Goal: Task Accomplishment & Management: Manage account settings

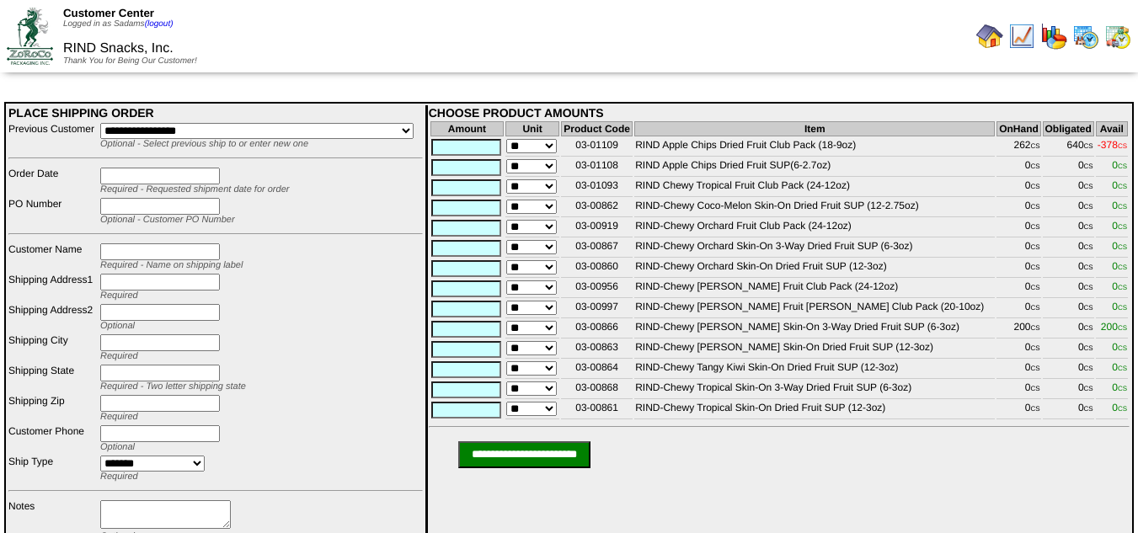
drag, startPoint x: 0, startPoint y: 0, endPoint x: 995, endPoint y: 37, distance: 995.4
click at [995, 37] on img at bounding box center [989, 36] width 27 height 27
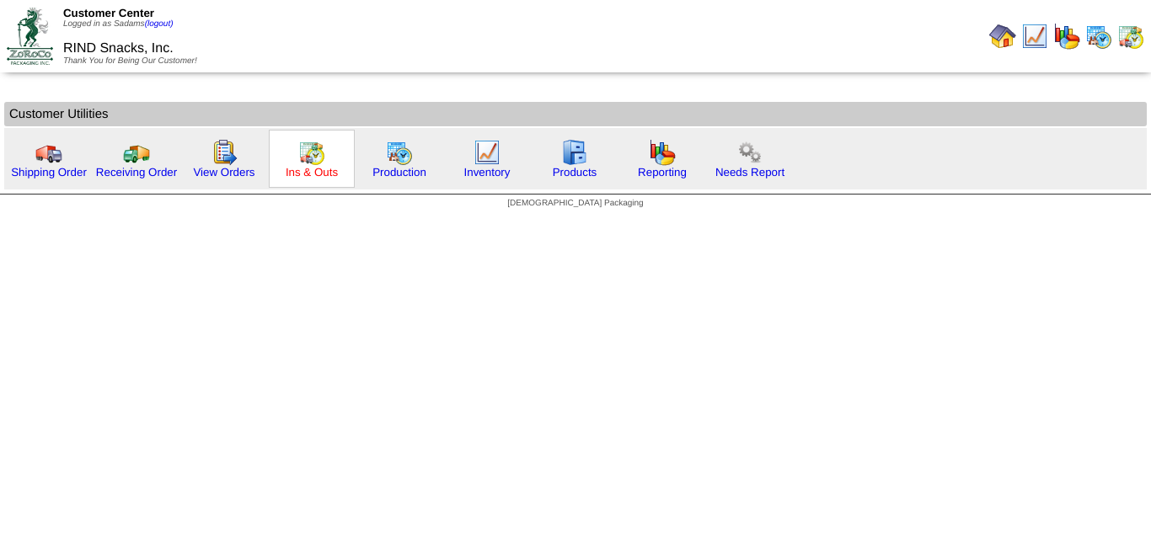
click at [305, 175] on link "Ins & Outs" at bounding box center [312, 172] width 52 height 13
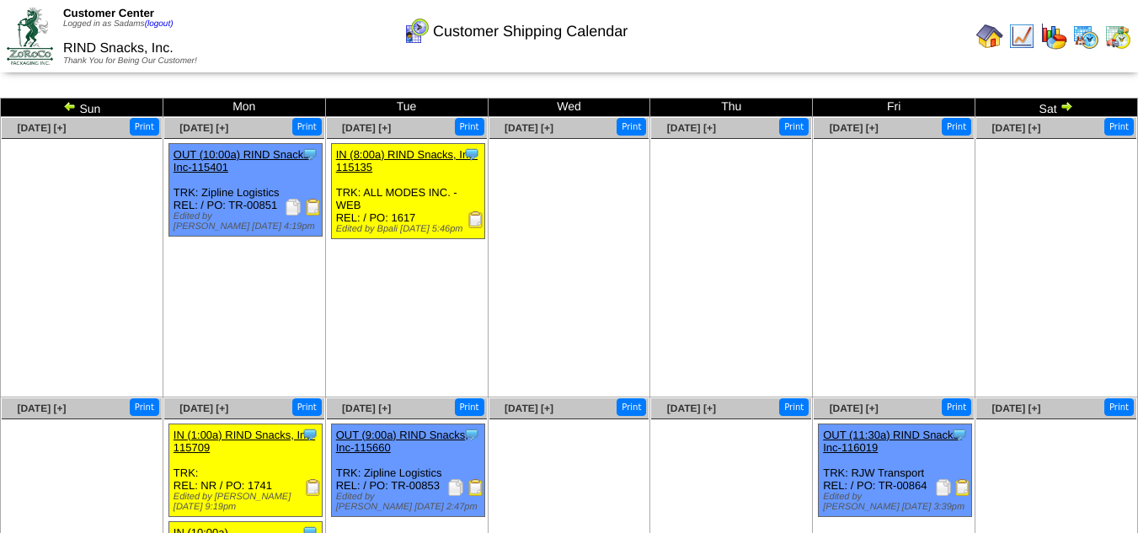
click at [980, 23] on img at bounding box center [989, 36] width 27 height 27
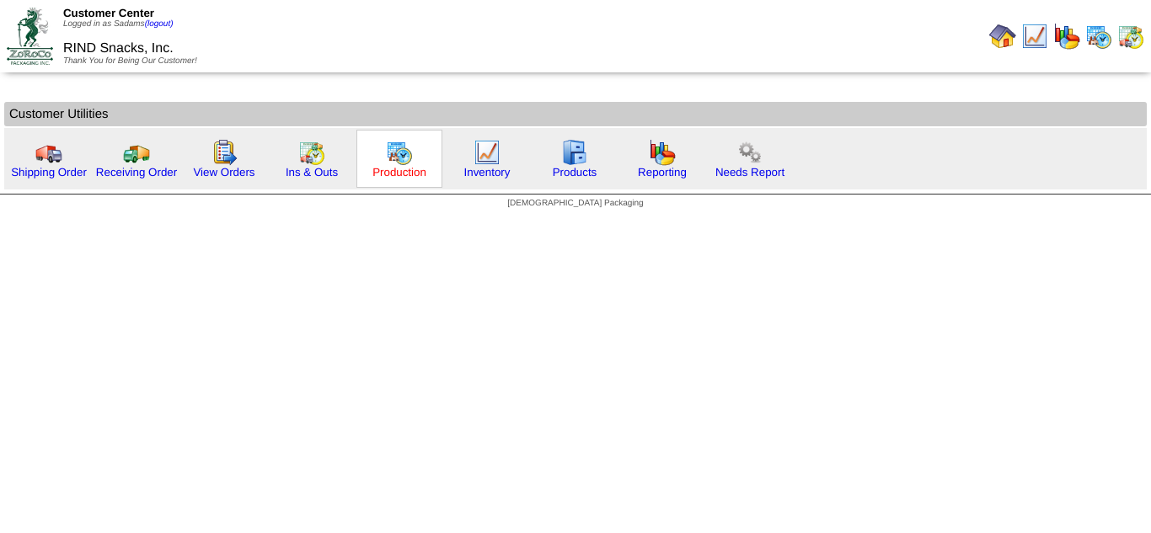
click at [386, 166] on link "Production" at bounding box center [399, 172] width 54 height 13
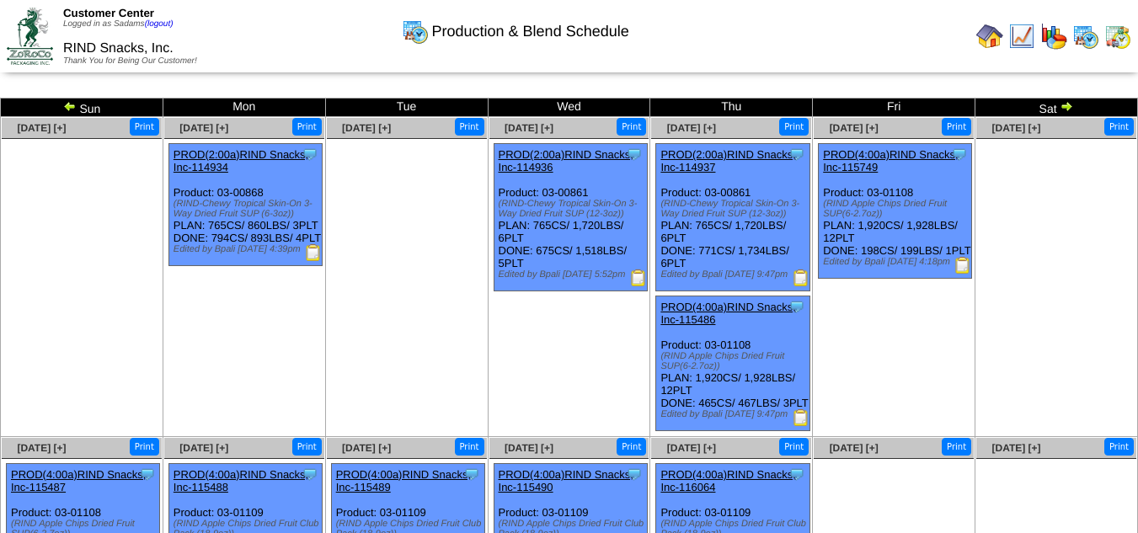
click at [1068, 107] on img at bounding box center [1066, 105] width 13 height 13
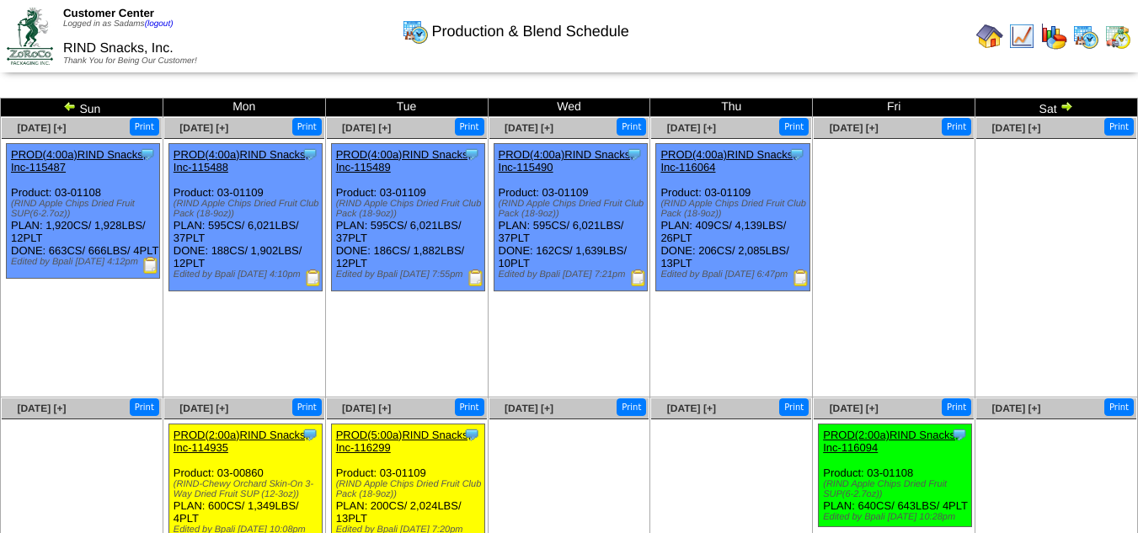
click at [991, 40] on img at bounding box center [989, 36] width 27 height 27
click at [1065, 114] on link at bounding box center [1065, 108] width 17 height 13
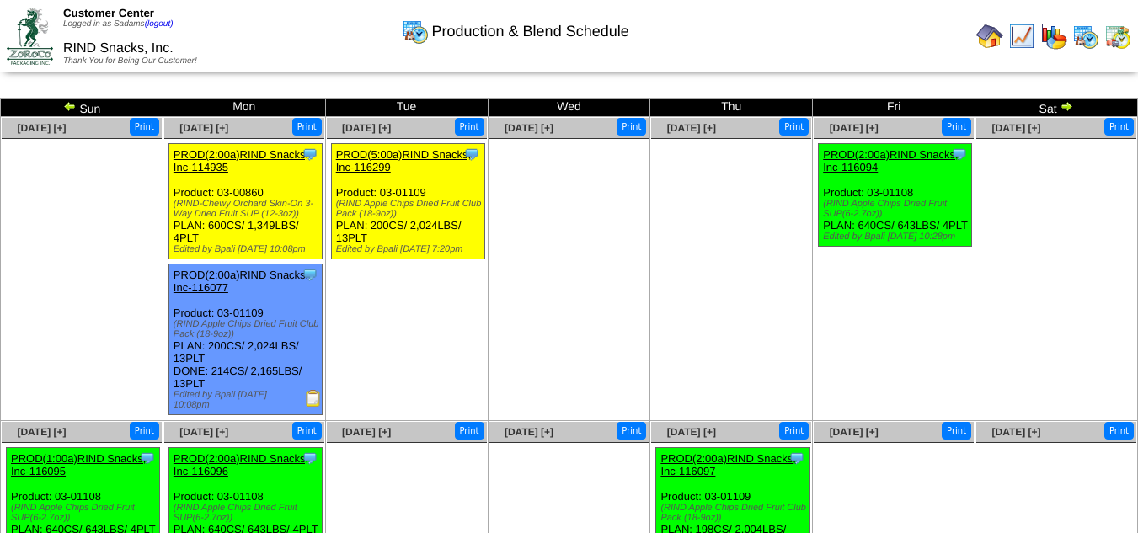
click at [1065, 108] on img at bounding box center [1066, 105] width 13 height 13
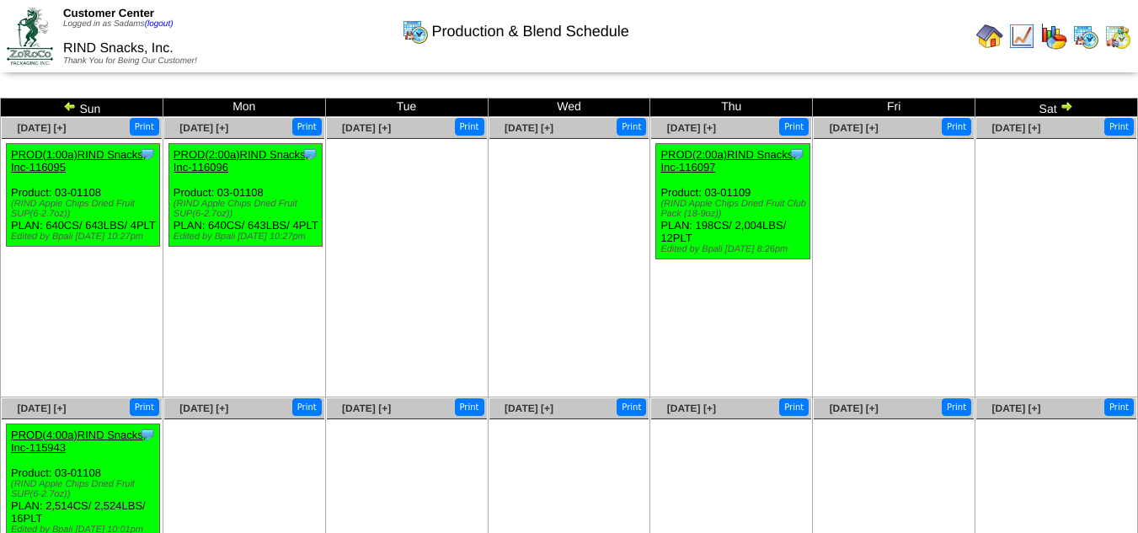
click at [990, 32] on img at bounding box center [989, 36] width 27 height 27
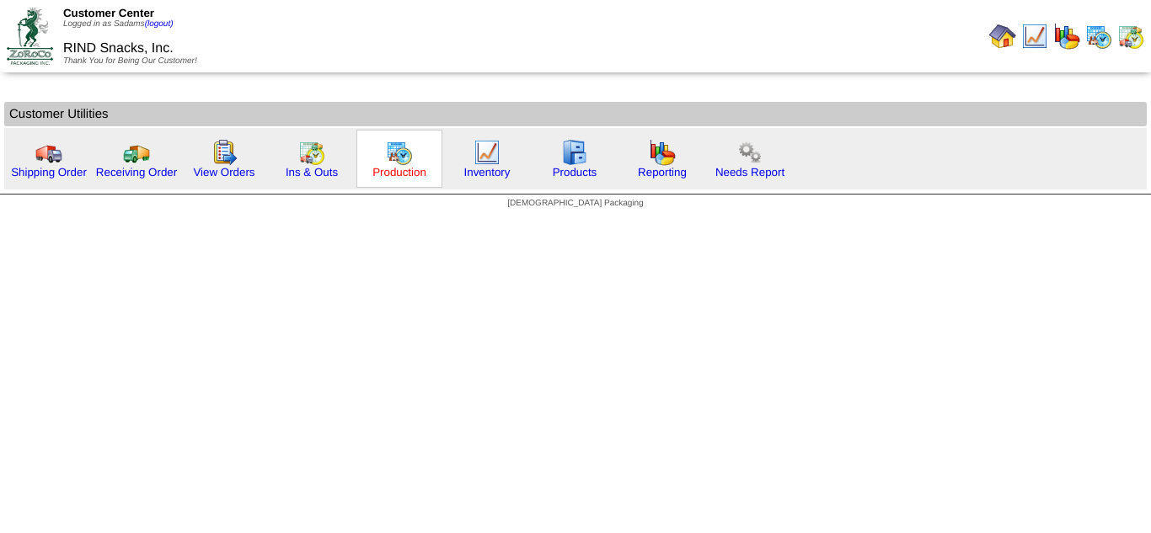
click at [387, 177] on link "Production" at bounding box center [399, 172] width 54 height 13
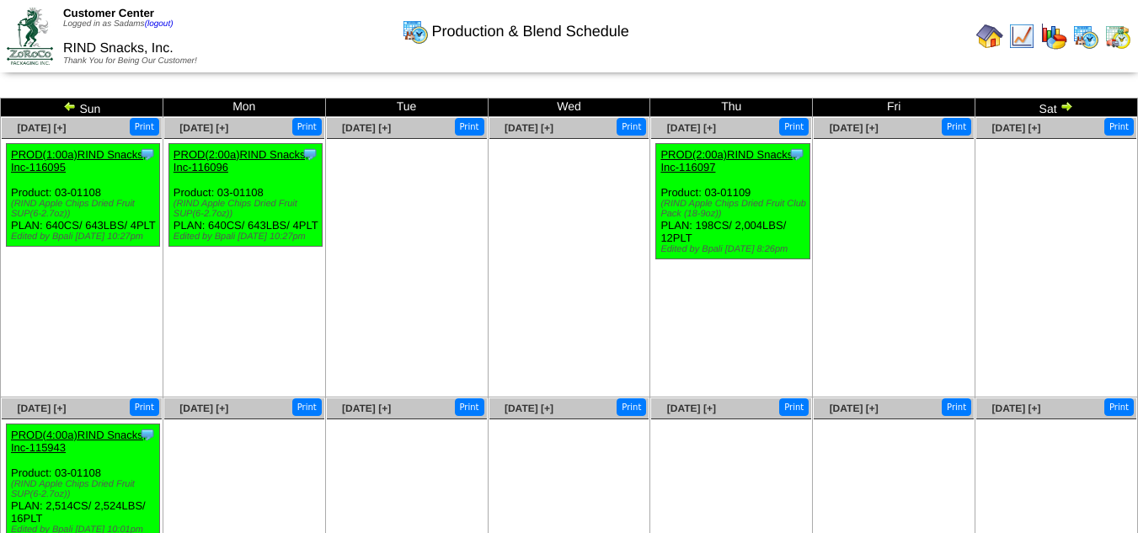
click at [69, 109] on img at bounding box center [69, 105] width 13 height 13
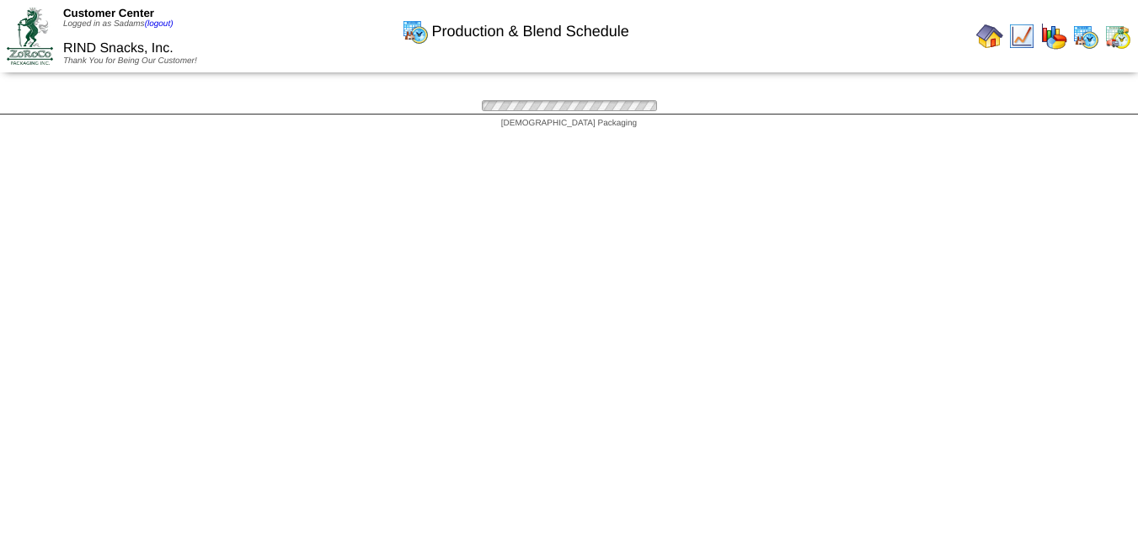
click at [0, 0] on img at bounding box center [0, 0] width 0 height 0
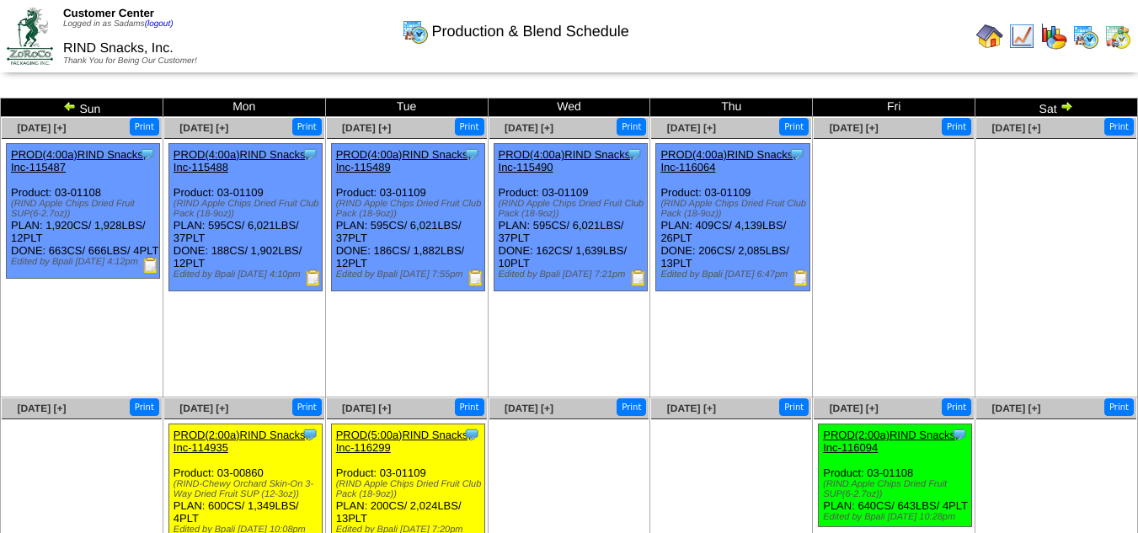
click at [69, 108] on img at bounding box center [69, 105] width 13 height 13
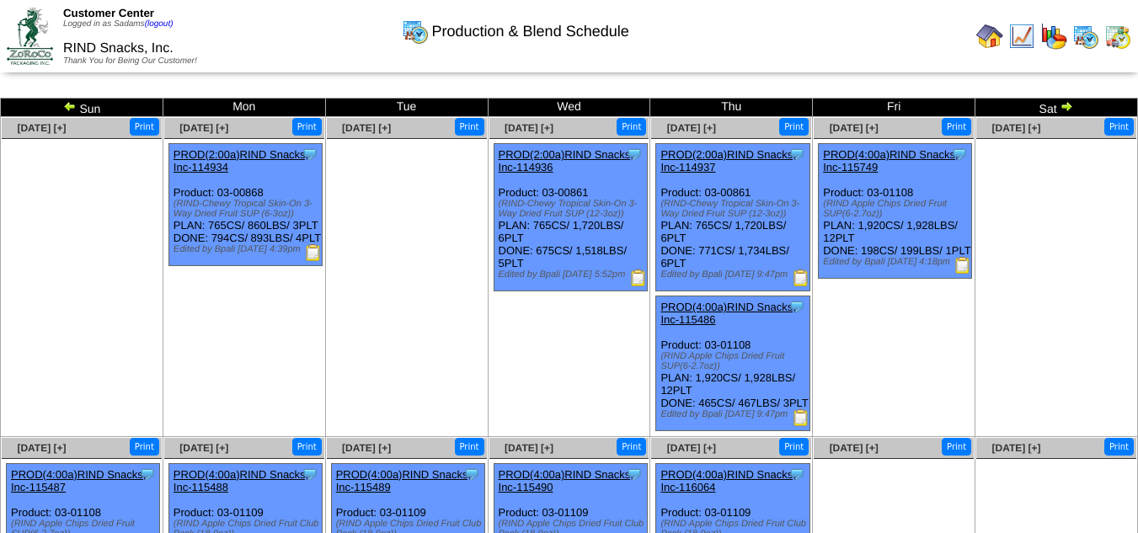
drag, startPoint x: 998, startPoint y: 39, endPoint x: 986, endPoint y: 39, distance: 11.8
click at [998, 39] on img at bounding box center [989, 36] width 27 height 27
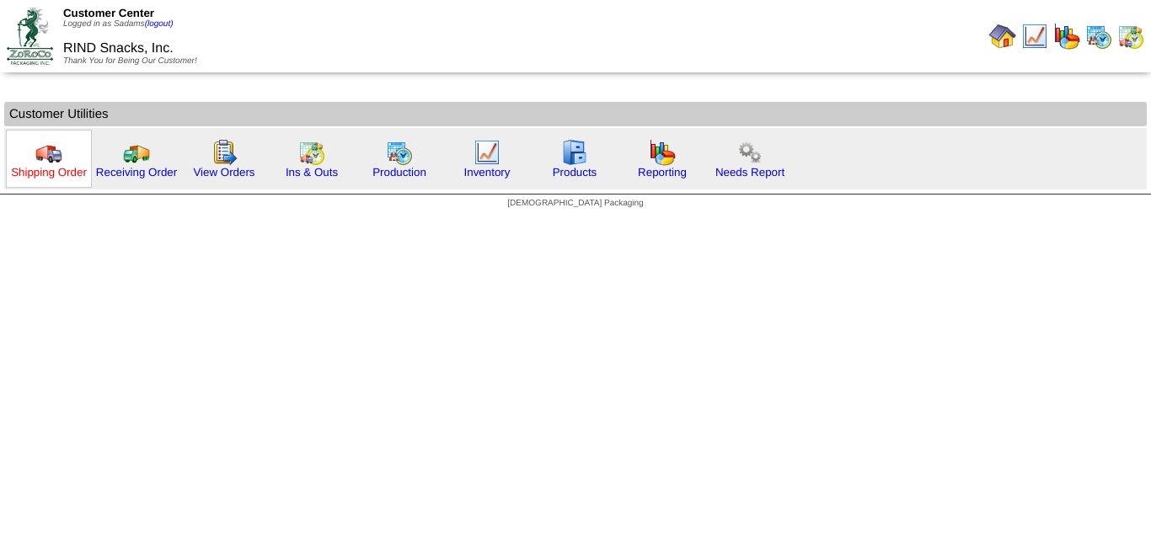
click at [50, 169] on link "Shipping Order" at bounding box center [49, 172] width 76 height 13
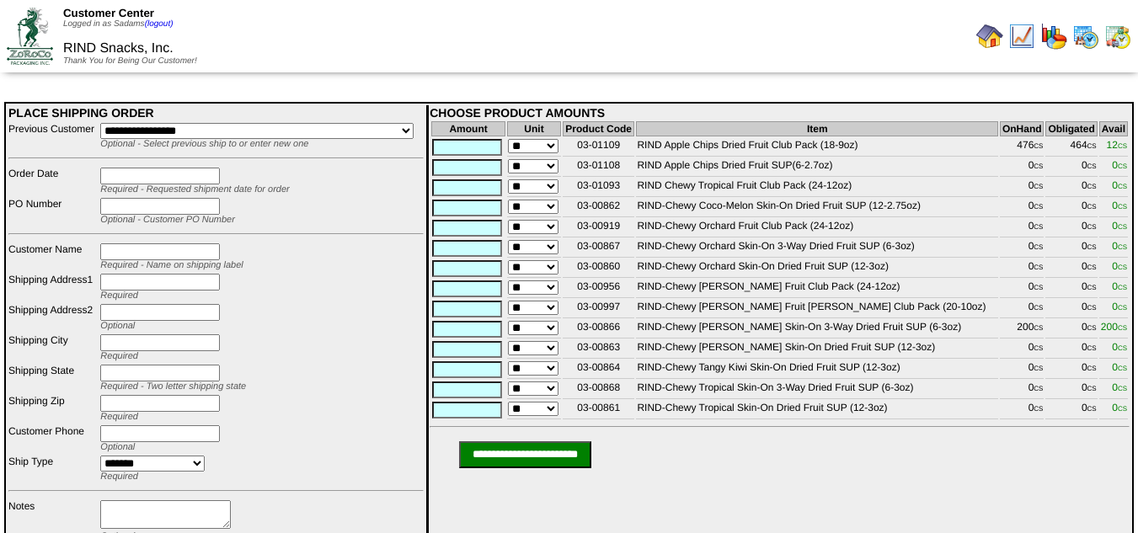
click at [985, 44] on img at bounding box center [989, 36] width 27 height 27
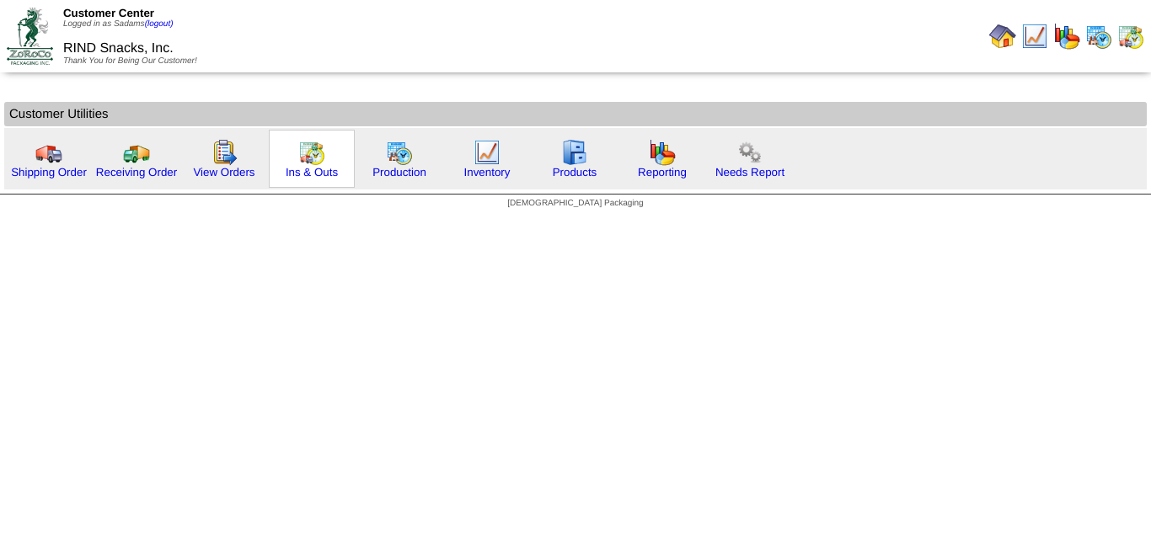
click at [325, 179] on div "Ins & Outs" at bounding box center [312, 159] width 86 height 58
click at [325, 178] on link "Ins & Outs" at bounding box center [312, 172] width 52 height 13
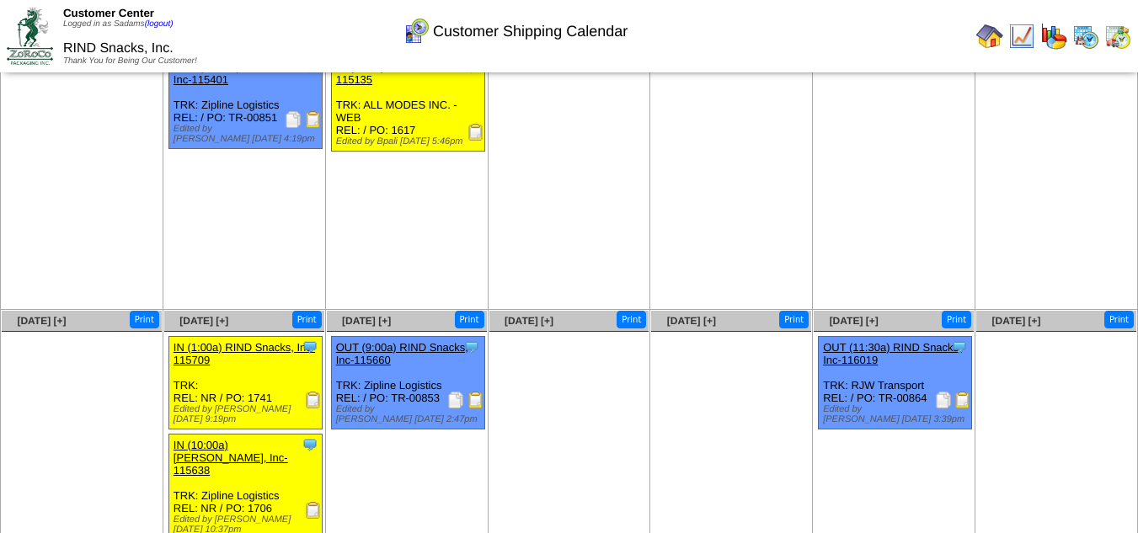
scroll to position [168, 0]
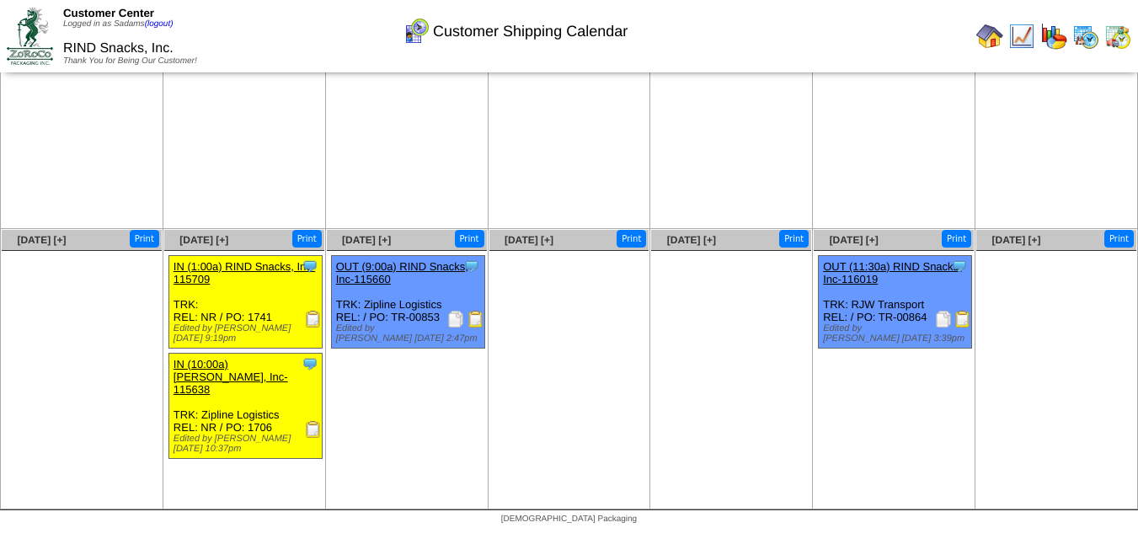
click at [478, 324] on img at bounding box center [475, 319] width 17 height 17
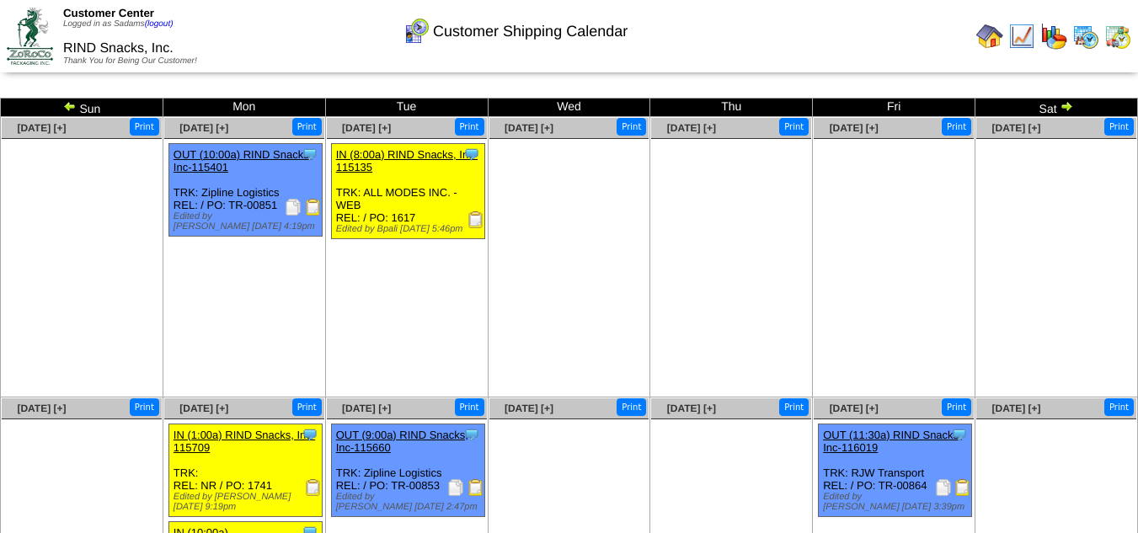
click at [63, 104] on img at bounding box center [69, 105] width 13 height 13
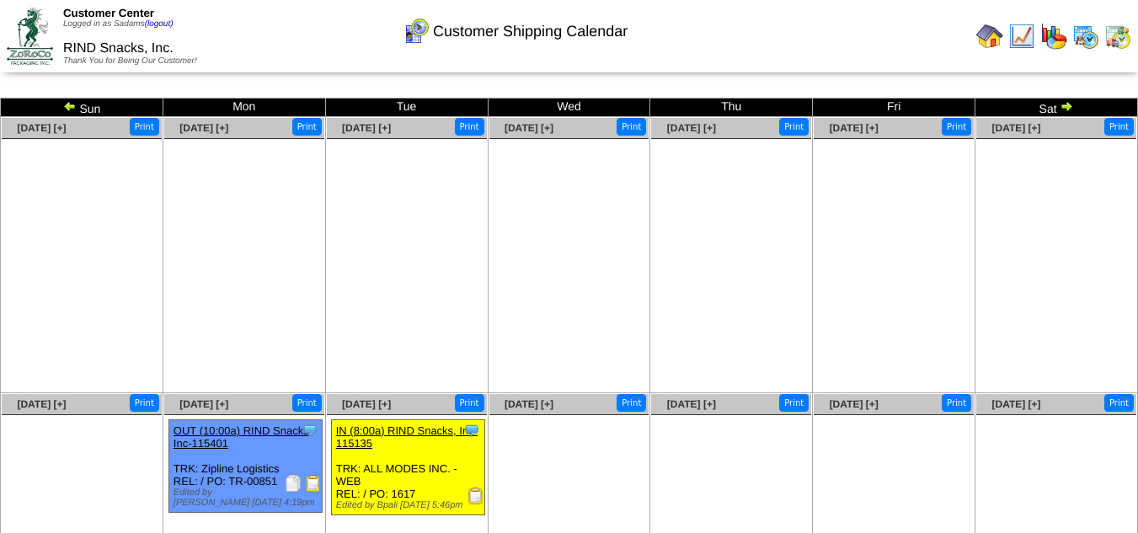
drag, startPoint x: 308, startPoint y: 484, endPoint x: 388, endPoint y: 425, distance: 99.4
click at [308, 483] on img at bounding box center [313, 483] width 17 height 17
click at [974, 29] on td at bounding box center [989, 36] width 30 height 30
click at [980, 35] on img at bounding box center [989, 36] width 27 height 27
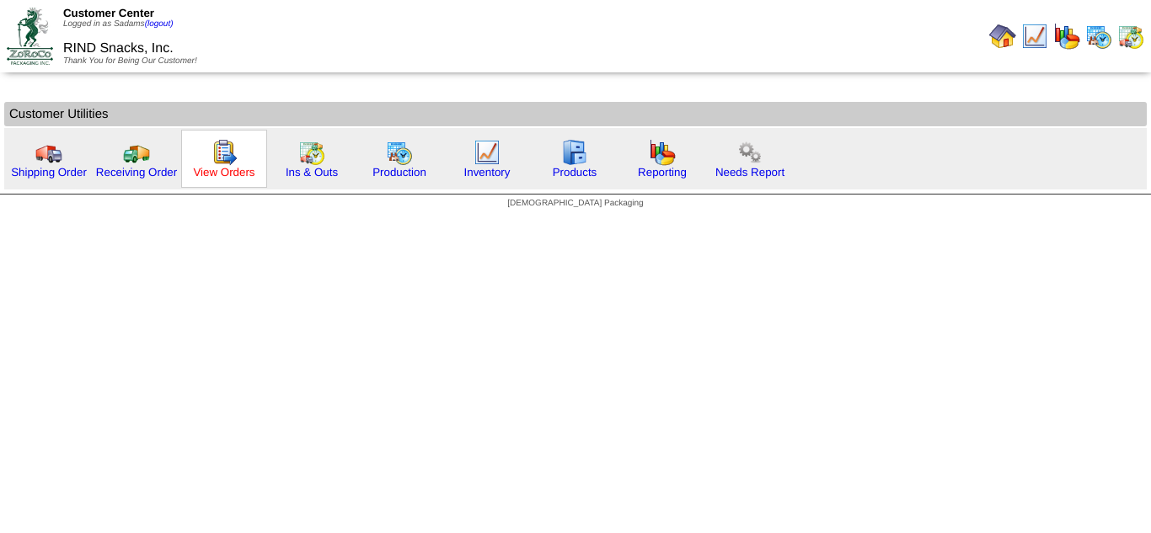
click at [251, 169] on link "View Orders" at bounding box center [223, 172] width 61 height 13
